Goal: Check status: Check status

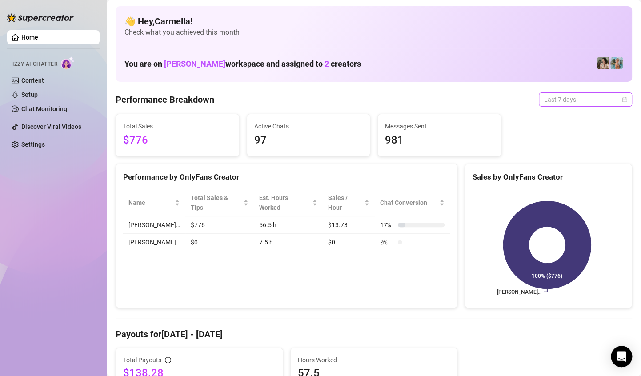
click at [618, 102] on span "Last 7 days" at bounding box center [585, 99] width 83 height 13
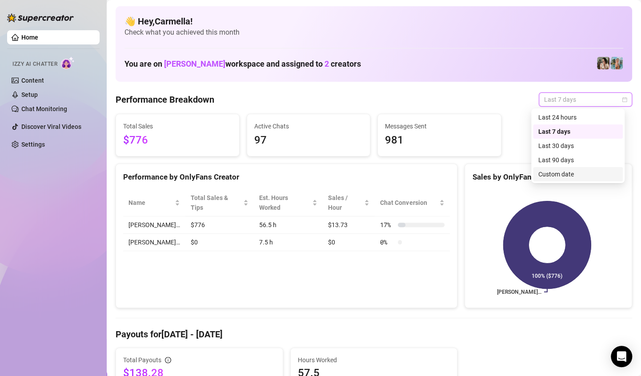
click at [551, 174] on div "Custom date" at bounding box center [577, 174] width 79 height 10
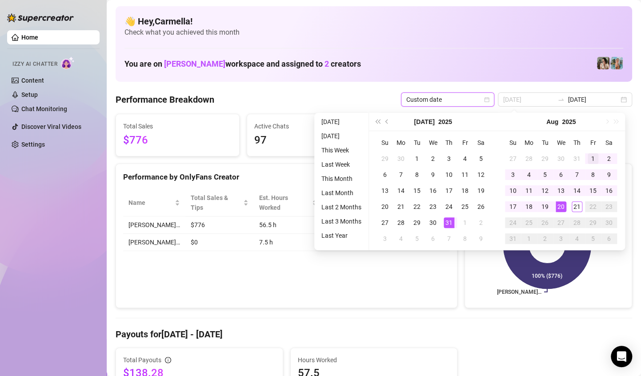
type input "[DATE]"
click at [588, 157] on div "1" at bounding box center [593, 158] width 11 height 11
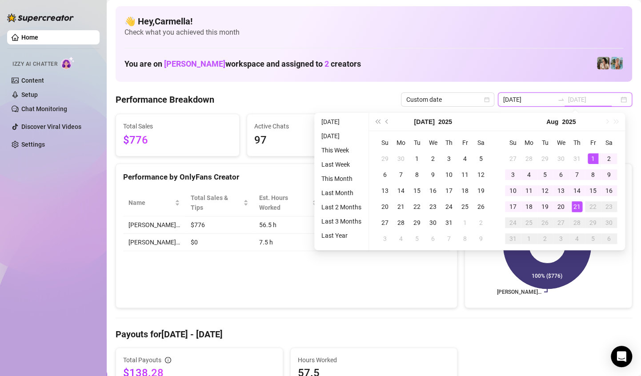
type input "[DATE]"
click at [562, 208] on div "20" at bounding box center [561, 206] width 11 height 11
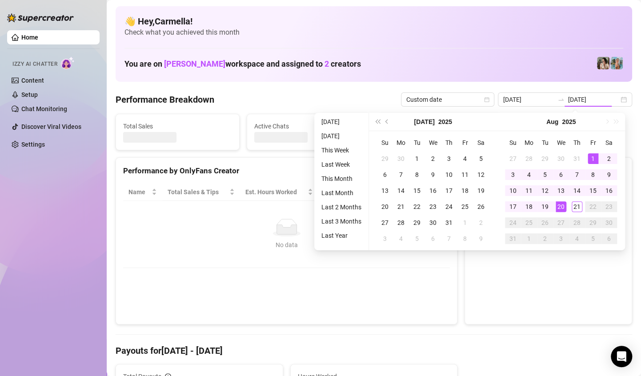
type input "[DATE]"
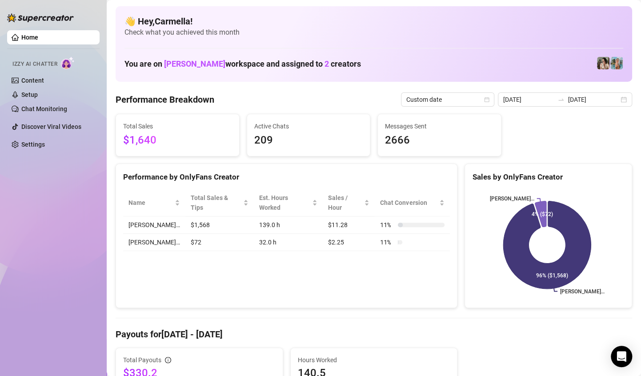
click at [62, 241] on div "Home Izzy AI Chatter Content Setup Chat Monitoring Discover Viral Videos Settin…" at bounding box center [53, 184] width 92 height 368
click at [84, 213] on div "Home Izzy AI Chatter Content Setup Chat Monitoring Discover Viral Videos Settin…" at bounding box center [53, 184] width 92 height 368
click at [614, 101] on div "[DATE] [DATE]" at bounding box center [565, 99] width 134 height 14
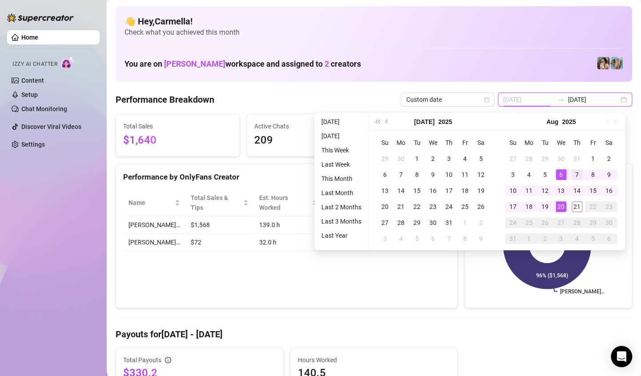
type input "[DATE]"
click at [576, 173] on div "7" at bounding box center [577, 174] width 11 height 11
type input "[DATE]"
click at [564, 207] on div "20" at bounding box center [561, 206] width 11 height 11
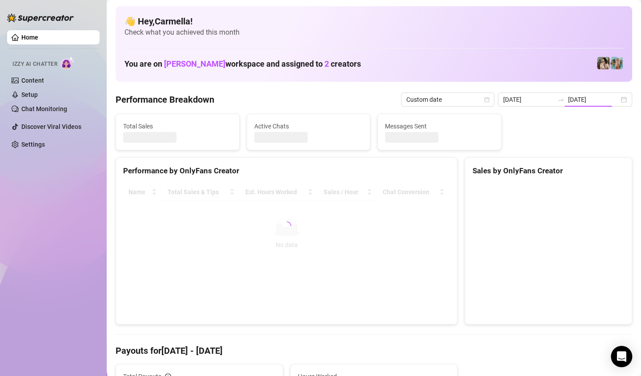
type input "[DATE]"
